Goal: Information Seeking & Learning: Learn about a topic

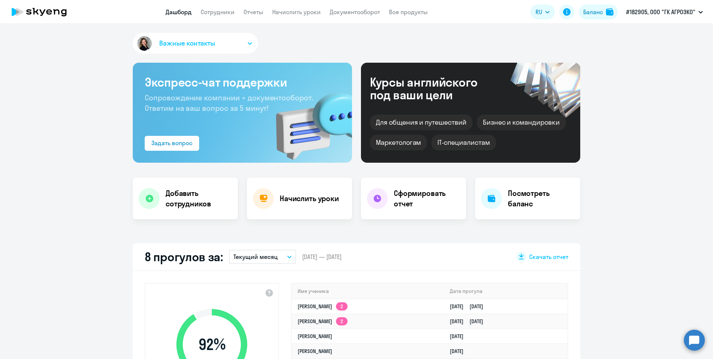
select select "30"
click at [222, 13] on link "Сотрудники" at bounding box center [218, 11] width 34 height 7
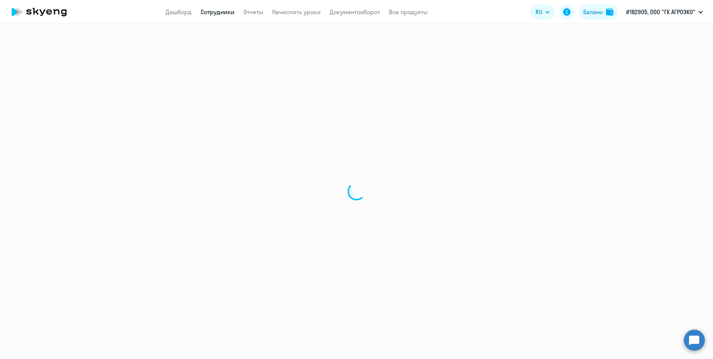
select select "30"
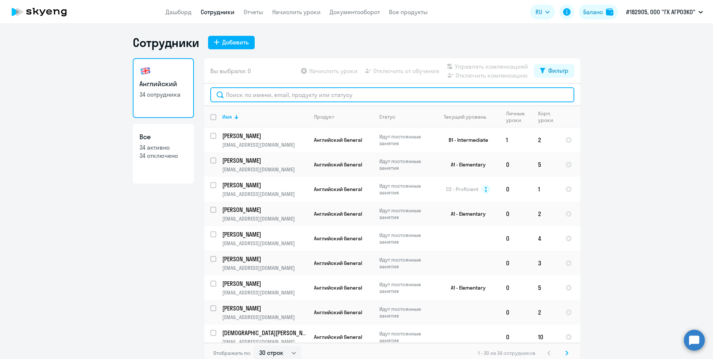
click at [258, 94] on input "text" at bounding box center [392, 94] width 364 height 15
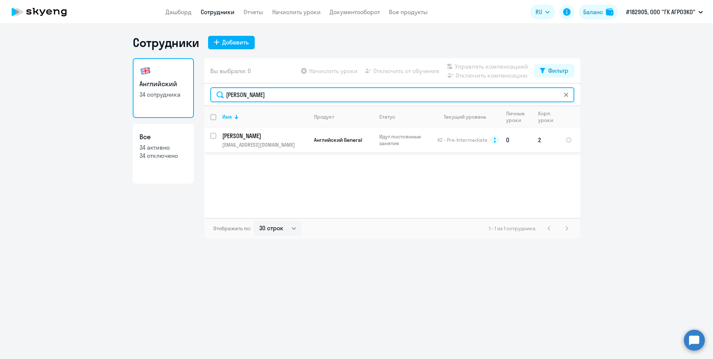
type input "[PERSON_NAME]"
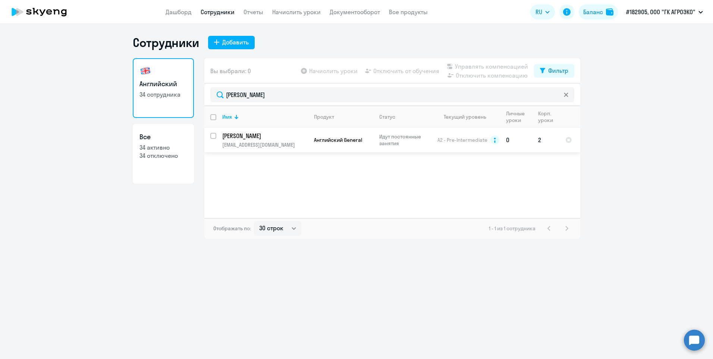
click at [258, 139] on p "[PERSON_NAME]" at bounding box center [264, 136] width 84 height 8
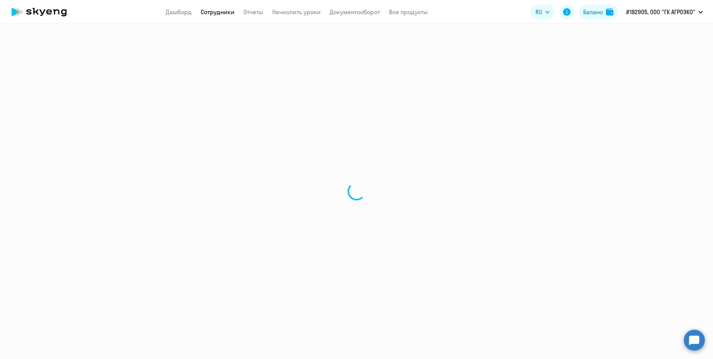
select select "english"
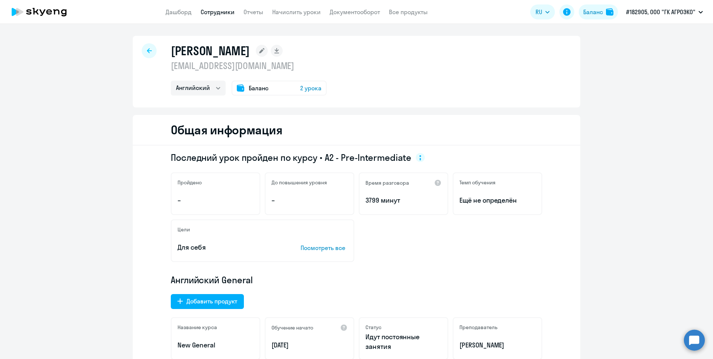
click at [149, 47] on div at bounding box center [149, 50] width 15 height 15
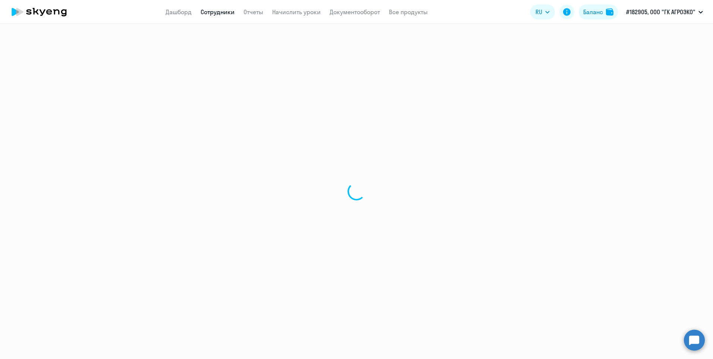
select select "30"
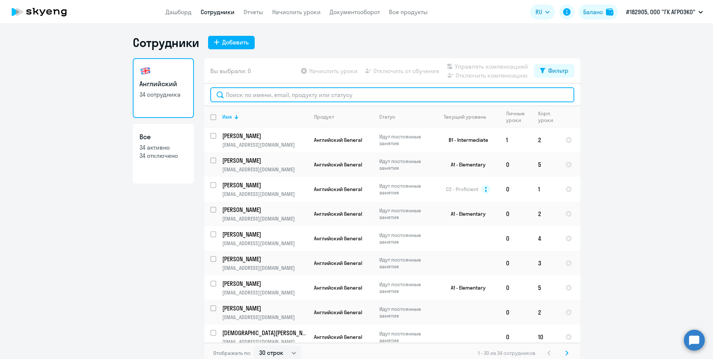
click at [245, 99] on input "text" at bounding box center [392, 94] width 364 height 15
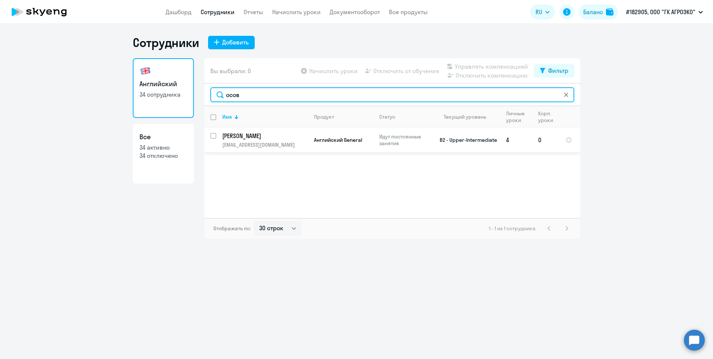
type input "осов"
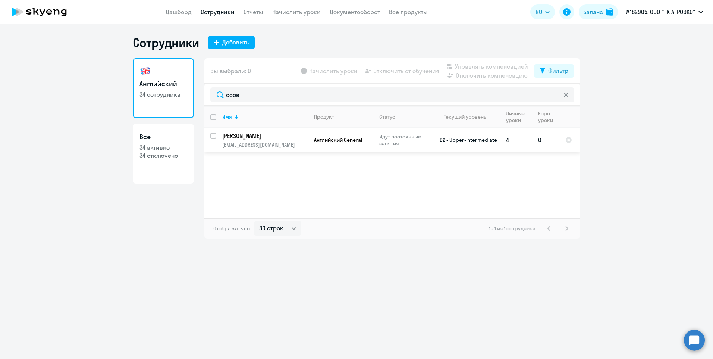
click at [212, 137] on input "select row 40936307" at bounding box center [217, 140] width 15 height 15
checkbox input "true"
click at [274, 143] on p "[EMAIL_ADDRESS][DOMAIN_NAME]" at bounding box center [264, 144] width 85 height 7
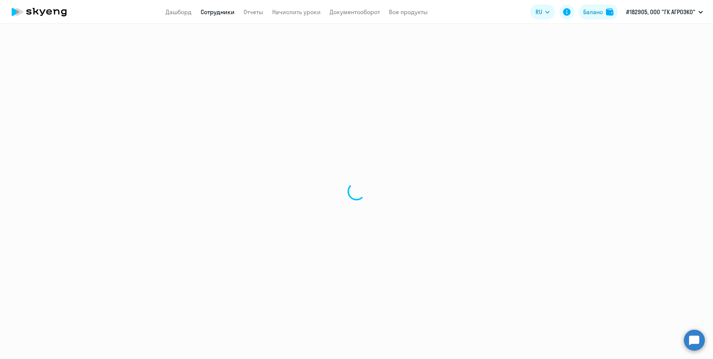
select select "english"
